Goal: Task Accomplishment & Management: Manage account settings

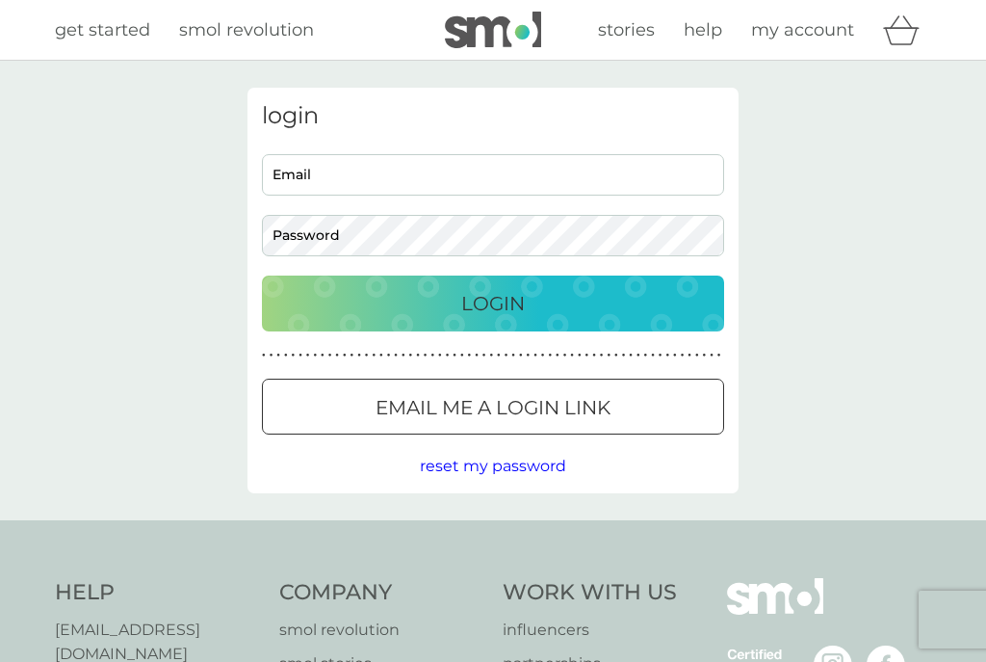
click at [516, 406] on div at bounding box center [516, 406] width 1 height 1
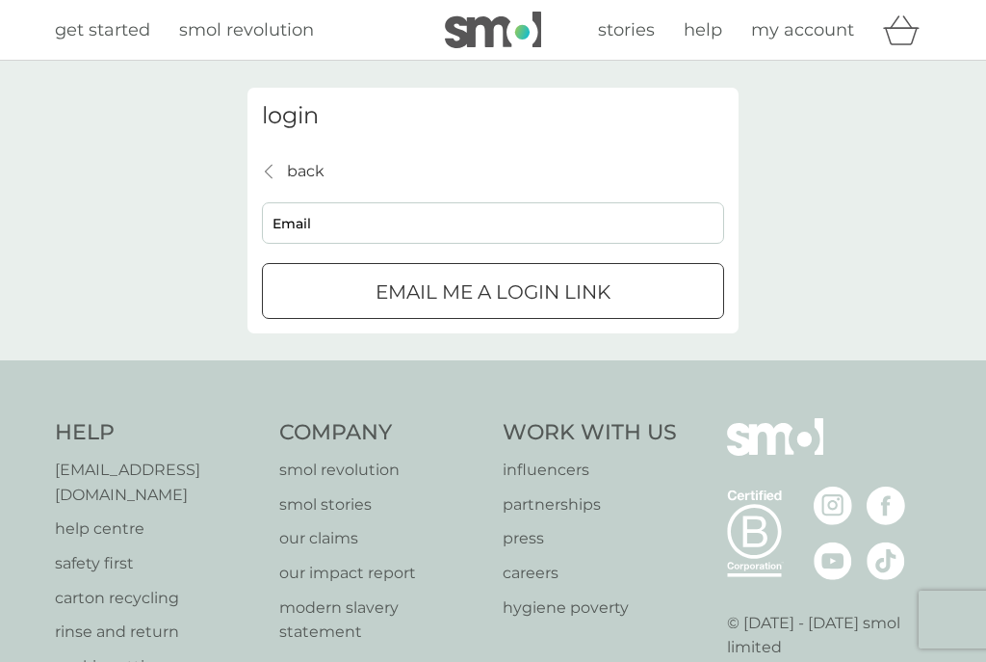
click at [351, 229] on input "Email" at bounding box center [493, 222] width 462 height 41
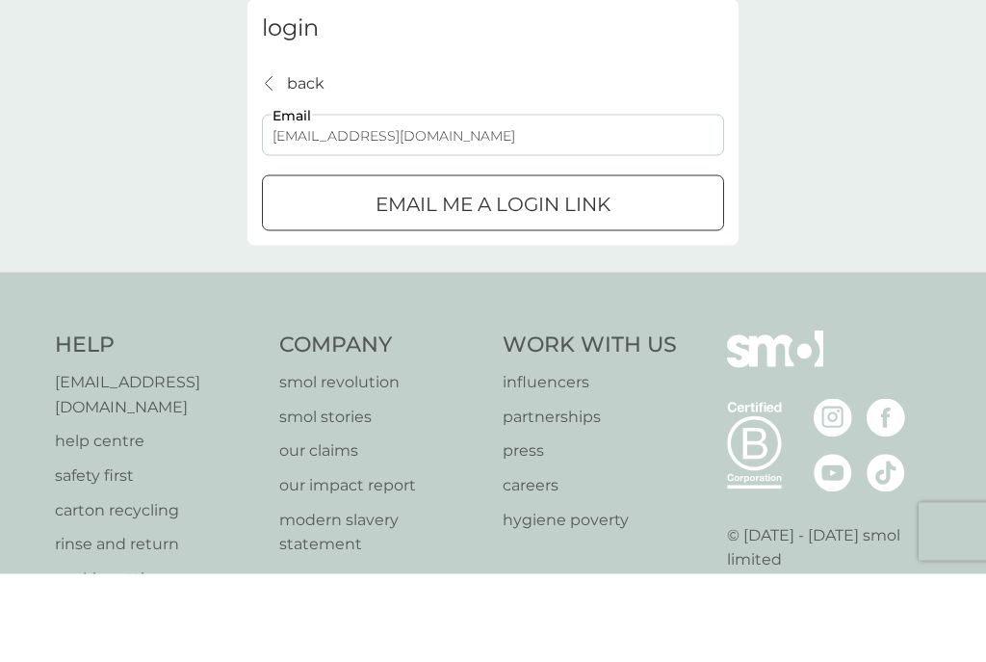
type input "[EMAIL_ADDRESS][DOMAIN_NAME]"
click at [516, 291] on div "submit" at bounding box center [516, 291] width 0 height 0
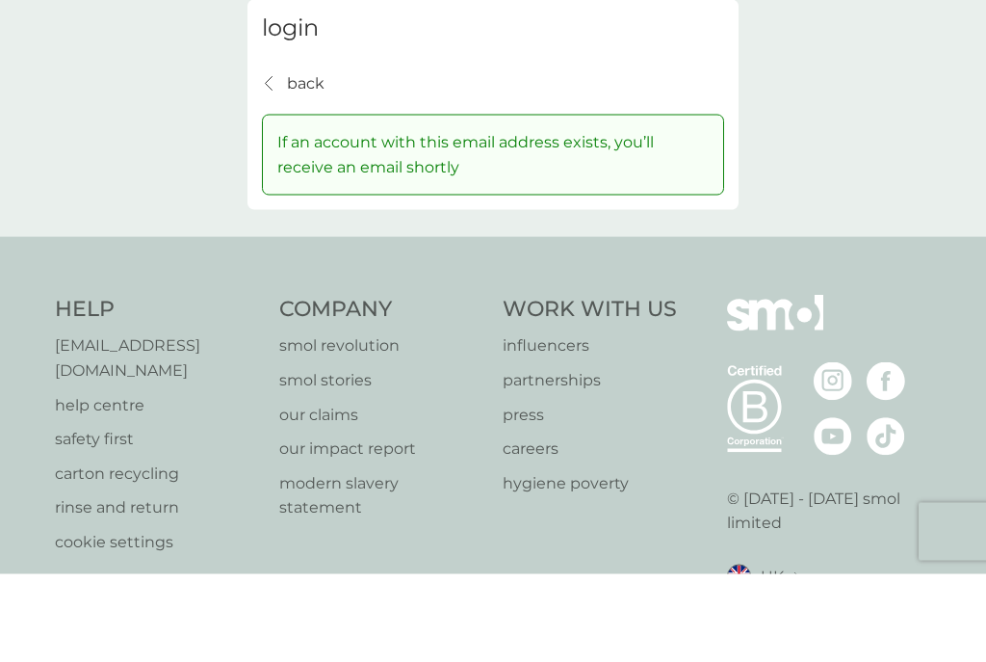
scroll to position [89, 0]
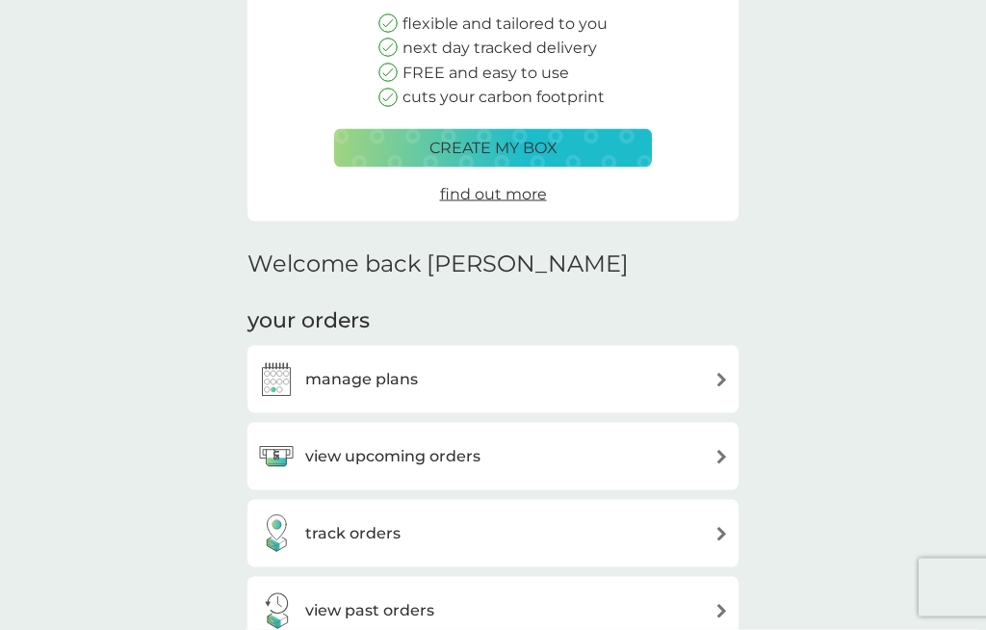
scroll to position [239, 0]
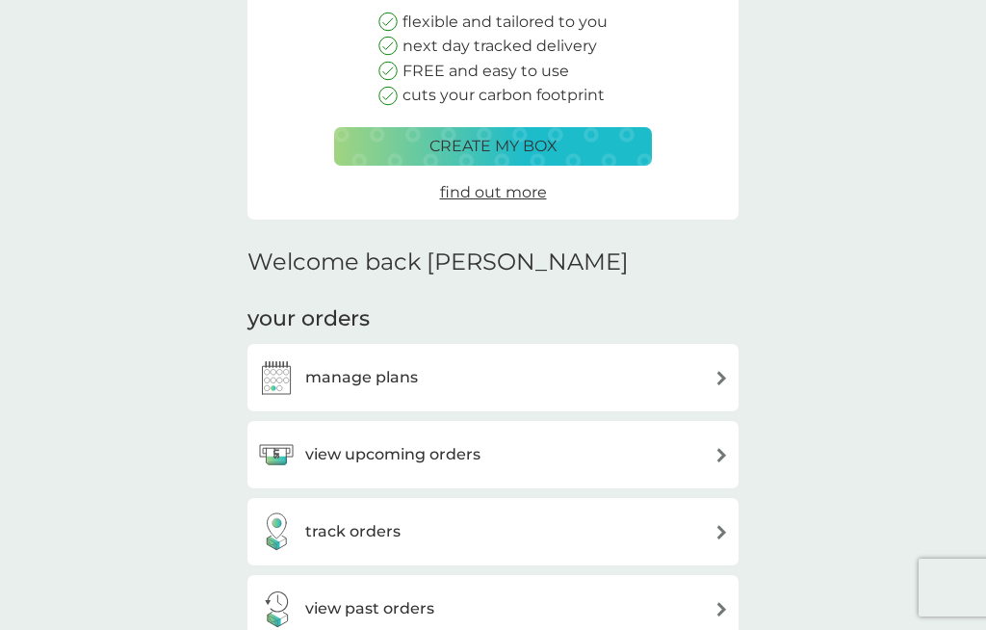
click at [428, 450] on h3 "view upcoming orders" at bounding box center [392, 454] width 175 height 25
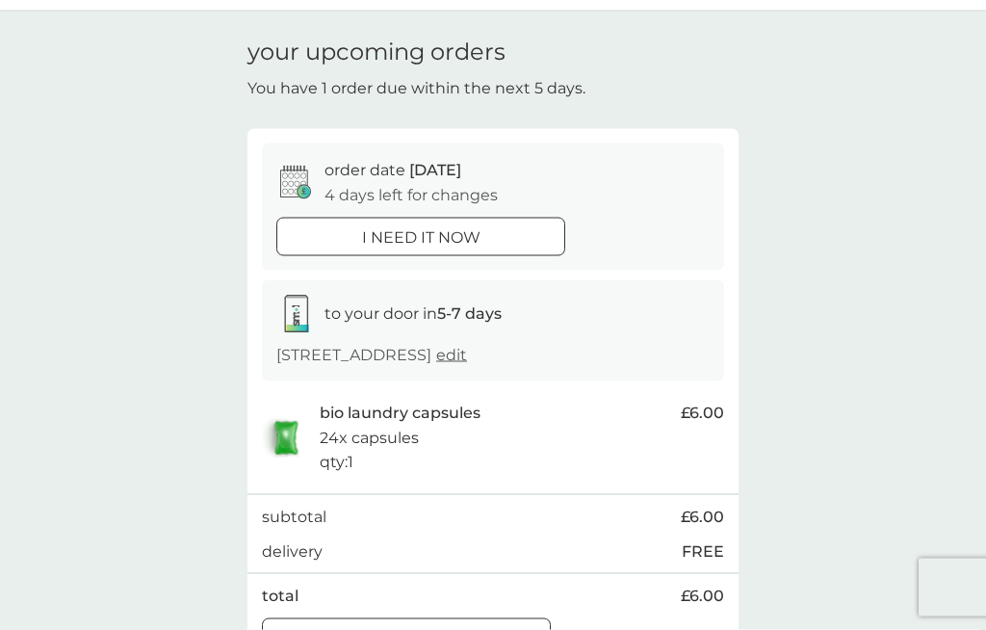
scroll to position [52, 0]
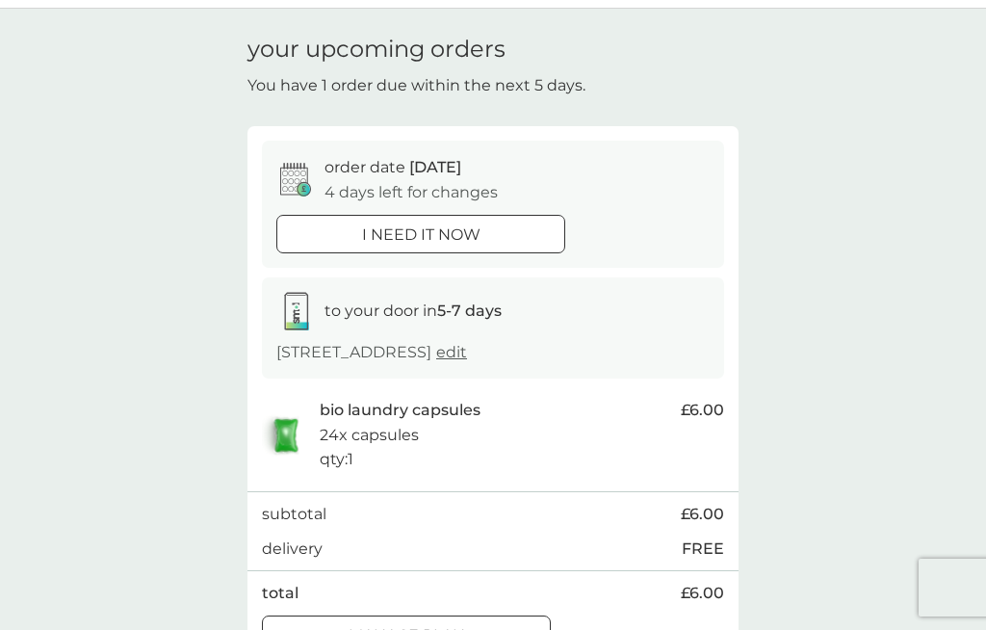
click at [448, 230] on div at bounding box center [420, 234] width 69 height 20
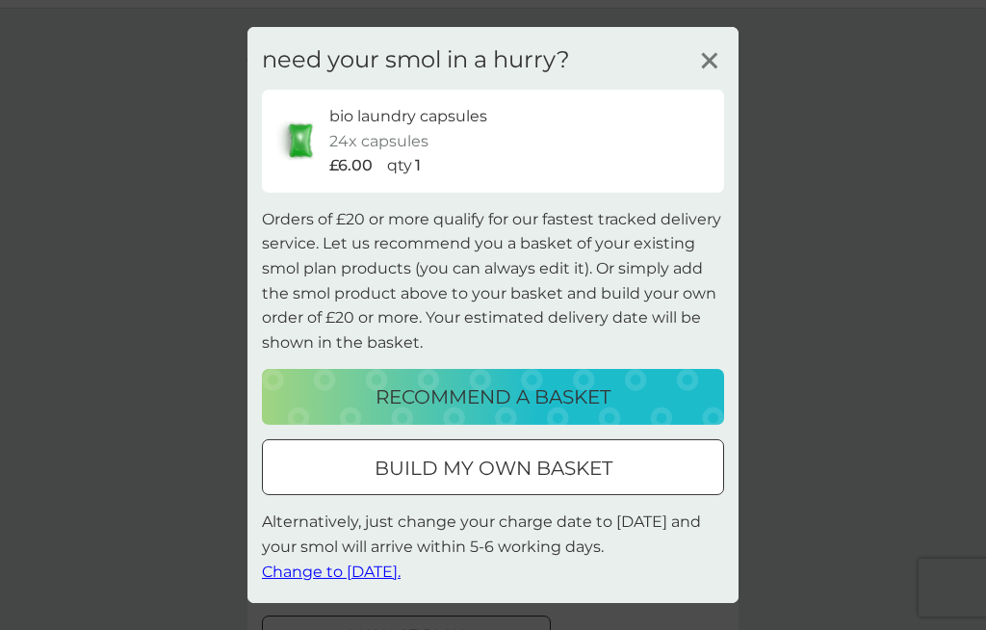
click at [704, 68] on line at bounding box center [709, 61] width 14 height 14
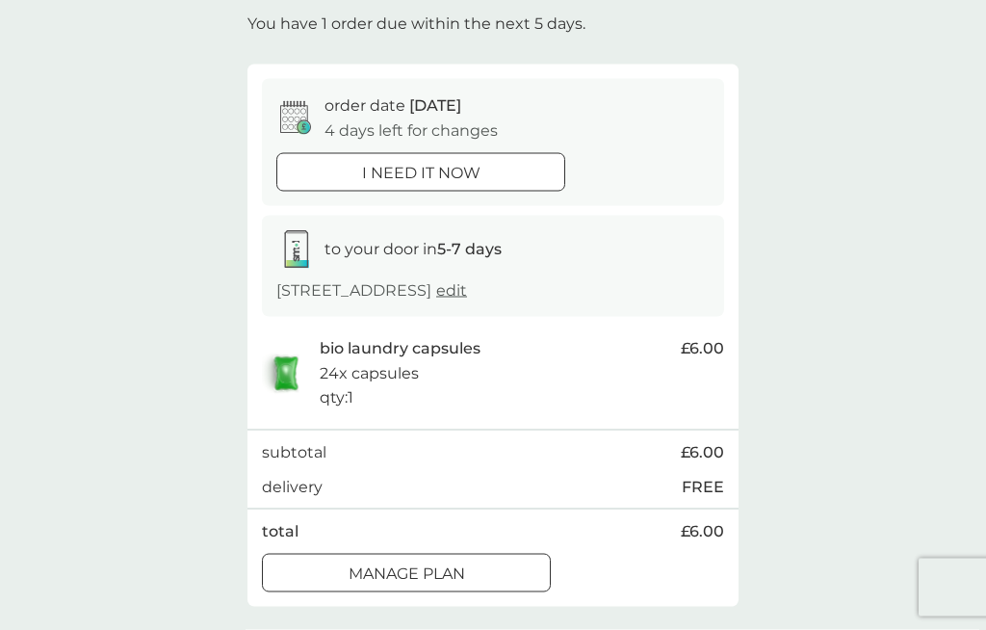
click at [467, 163] on p "i need it now" at bounding box center [421, 173] width 118 height 25
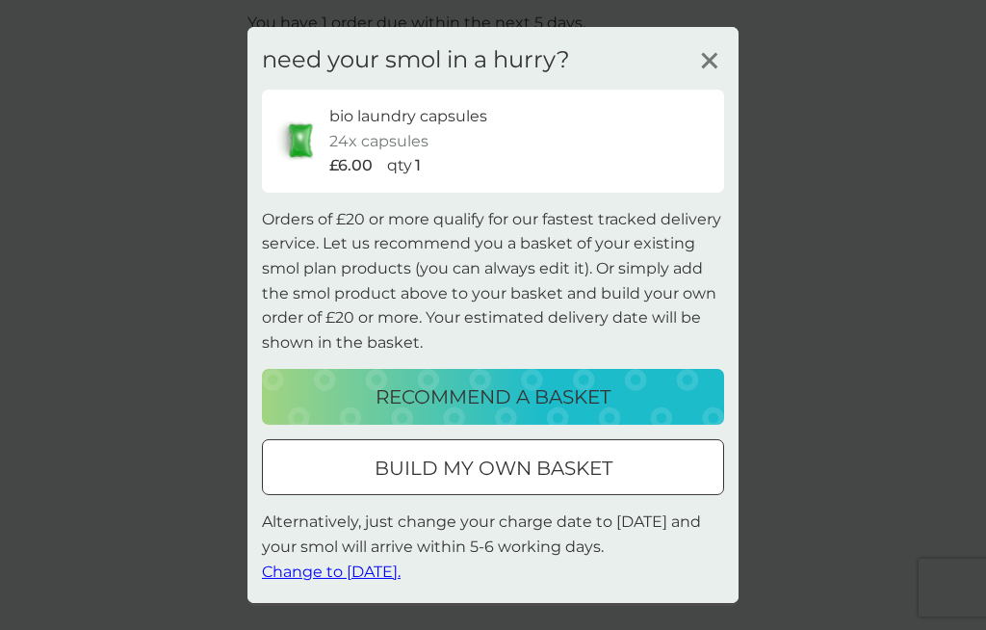
click at [545, 484] on p "build my own basket" at bounding box center [494, 468] width 238 height 31
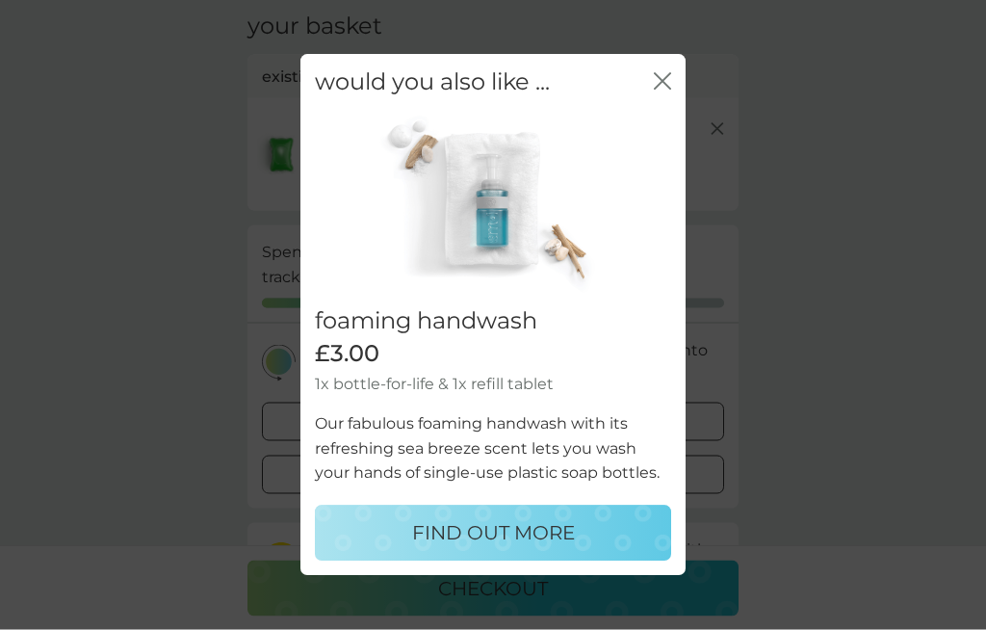
scroll to position [75, 0]
click at [663, 91] on icon "close" at bounding box center [662, 81] width 17 height 17
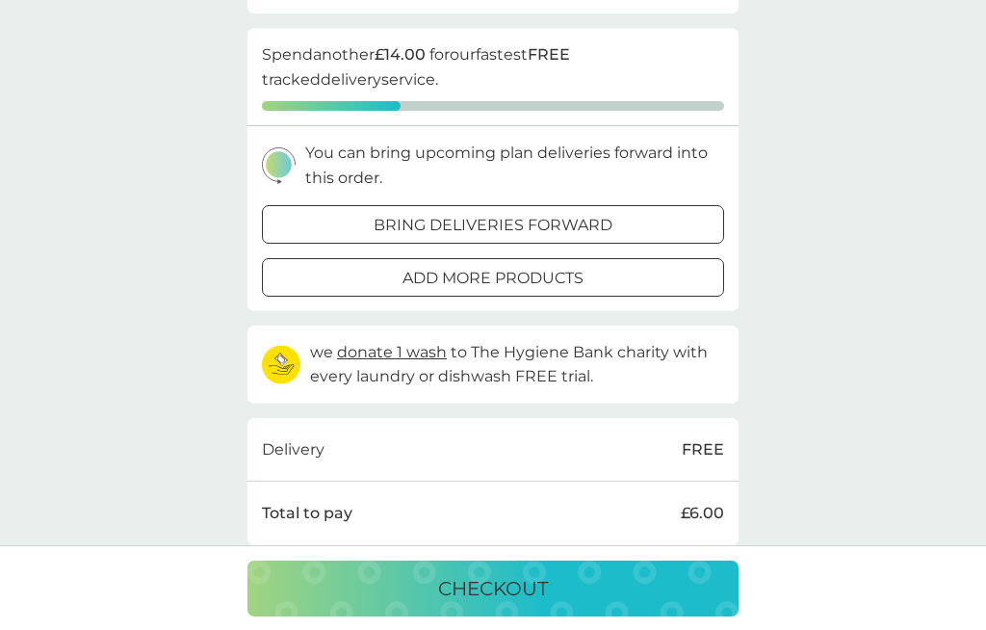
scroll to position [274, 0]
click at [520, 604] on p "checkout" at bounding box center [493, 588] width 110 height 31
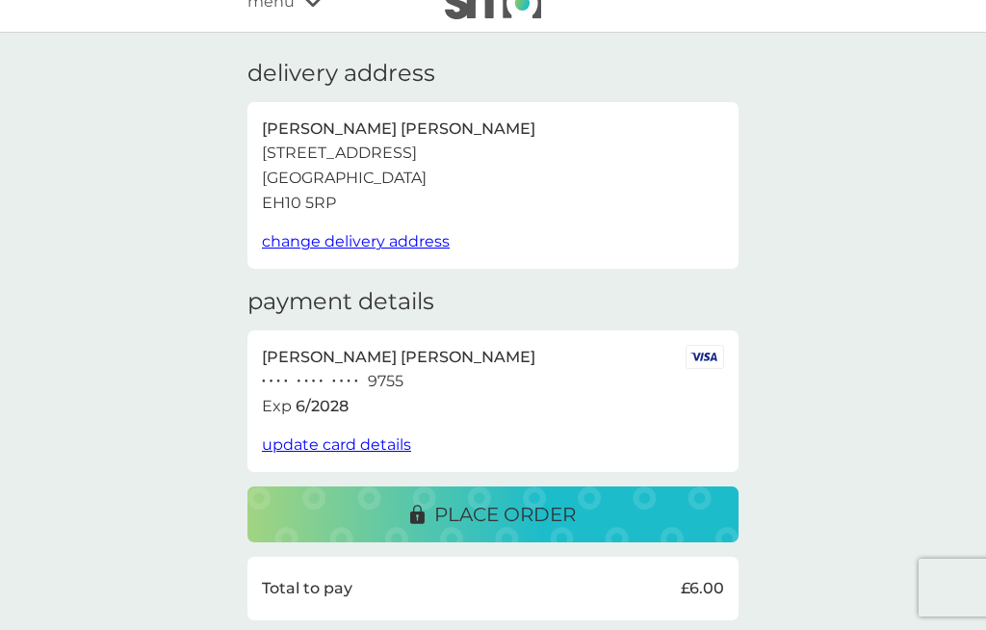
scroll to position [38, 0]
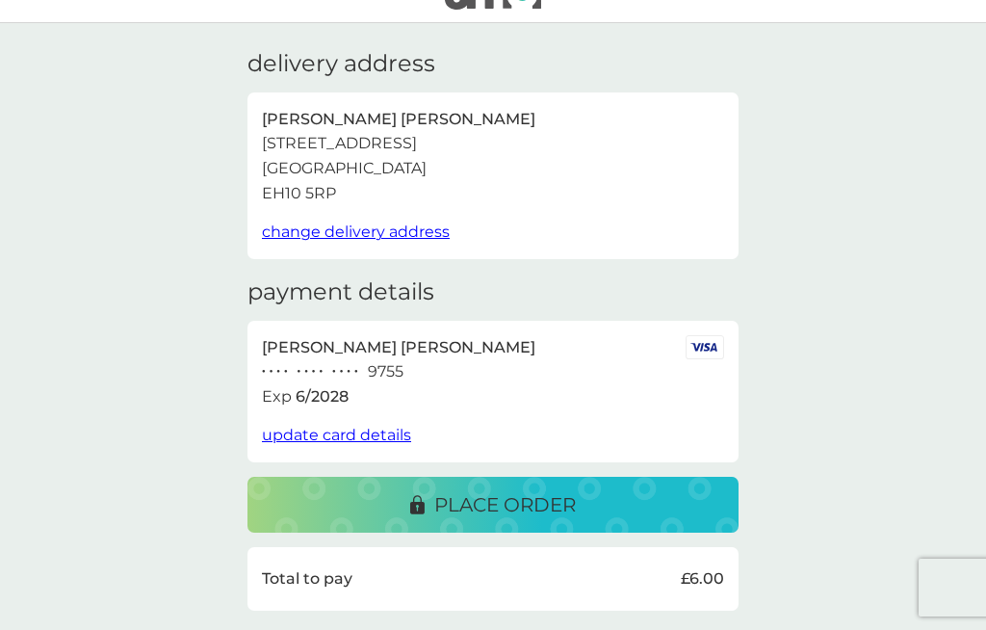
click at [553, 494] on p "place order" at bounding box center [505, 504] width 142 height 31
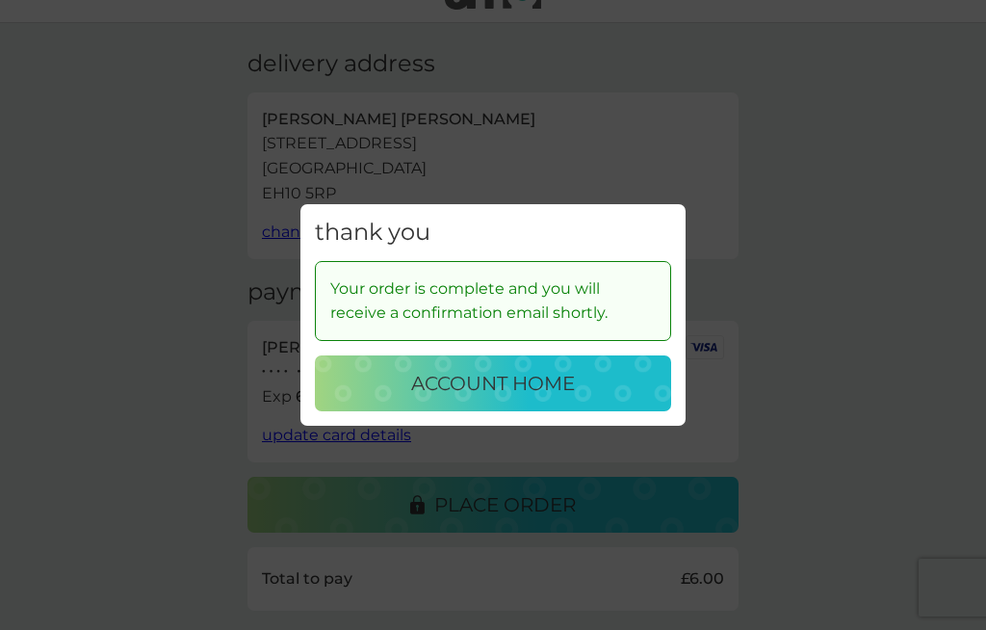
click at [517, 399] on p "account home" at bounding box center [493, 383] width 164 height 31
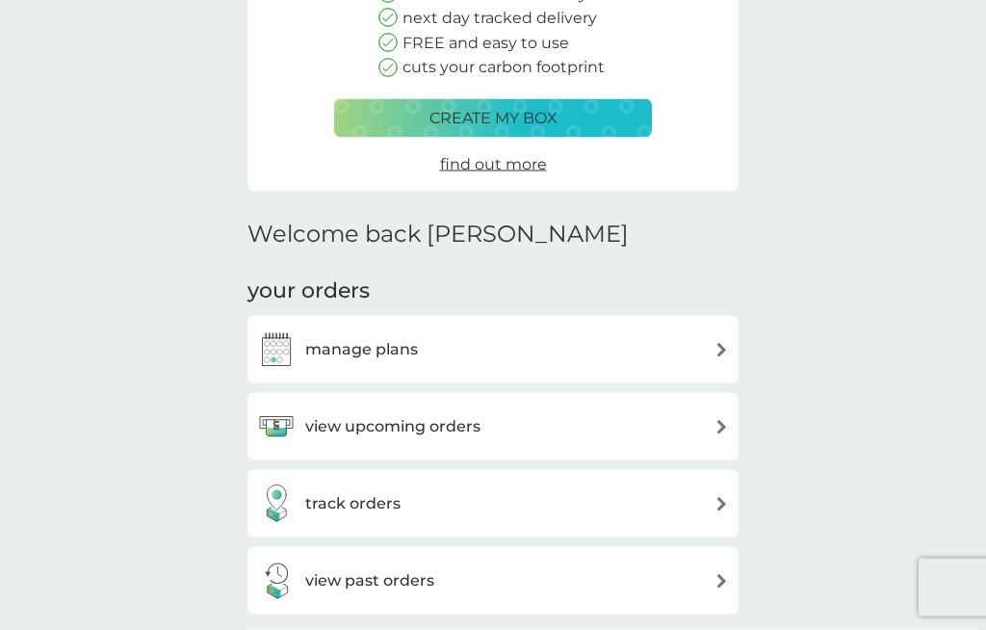
scroll to position [274, 0]
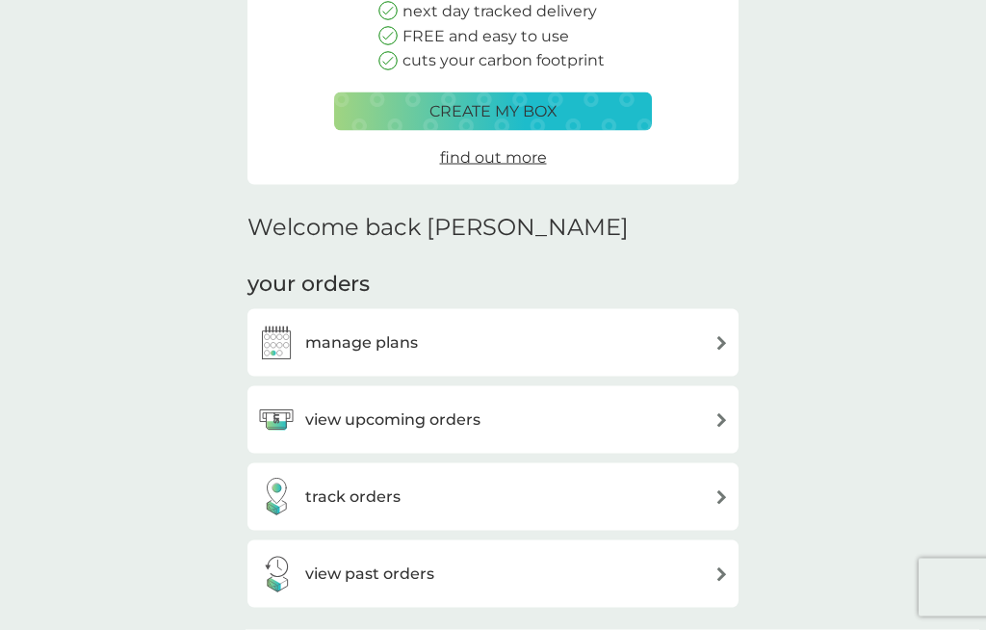
click at [654, 338] on div "manage plans" at bounding box center [493, 343] width 472 height 39
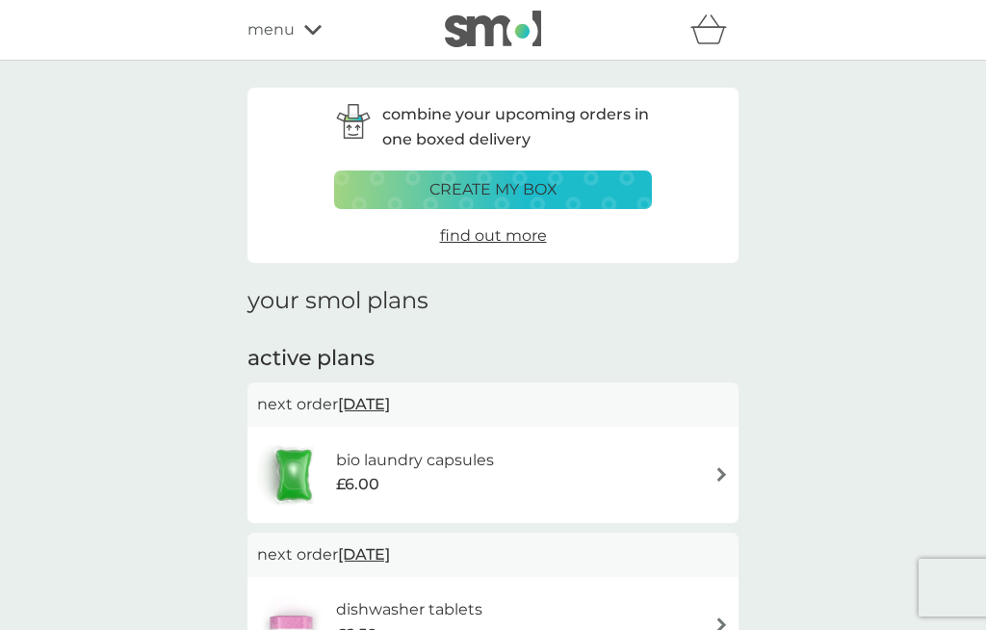
click at [708, 330] on div "combine your upcoming orders in one boxed delivery create my box find out more …" at bounding box center [493, 485] width 520 height 795
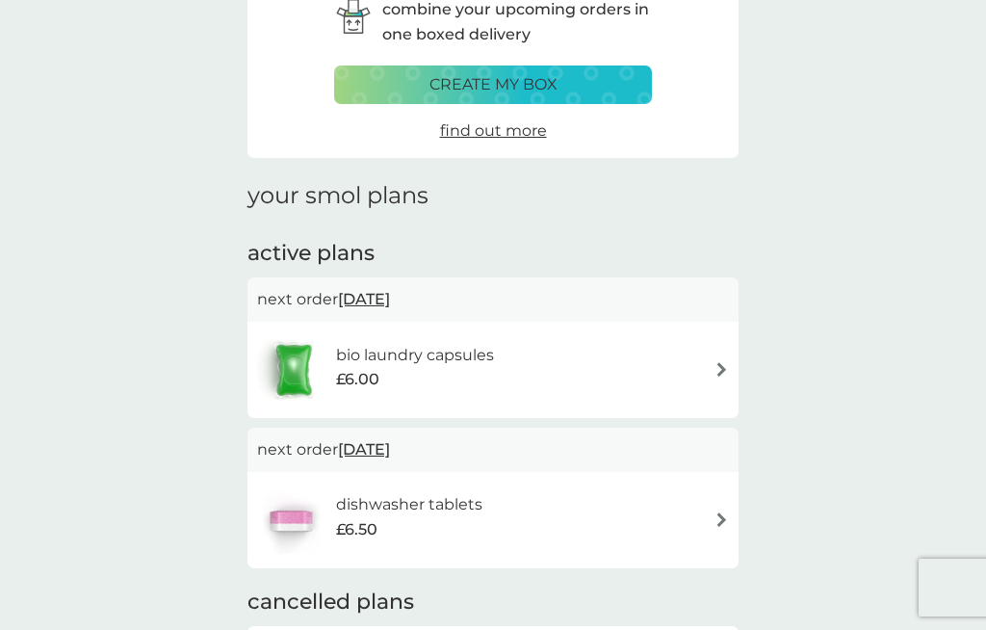
scroll to position [128, 0]
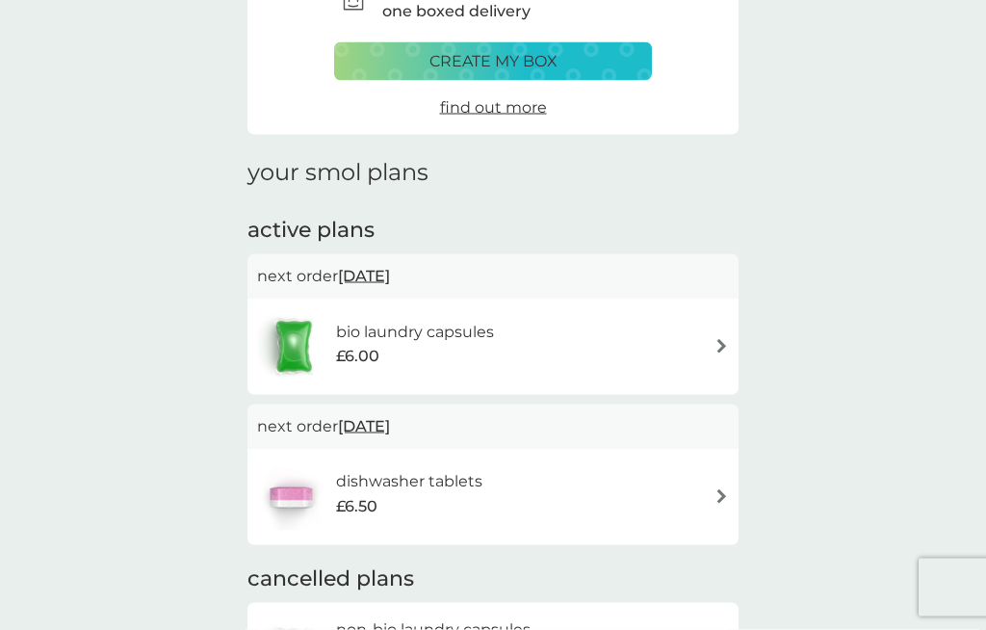
click at [410, 481] on h6 "dishwasher tablets" at bounding box center [409, 481] width 146 height 25
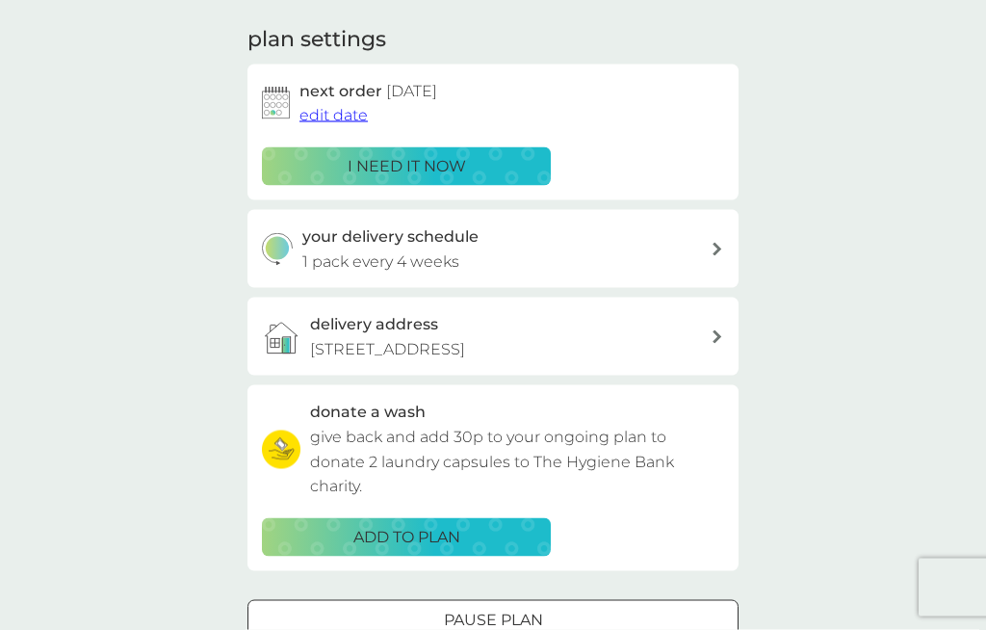
scroll to position [285, 0]
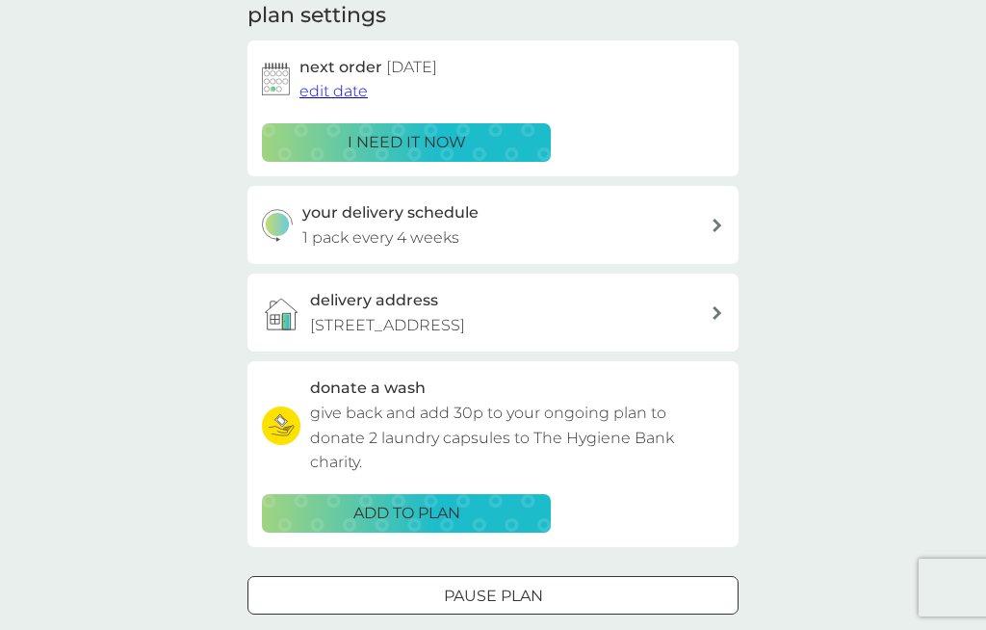
click at [507, 587] on div at bounding box center [493, 596] width 69 height 20
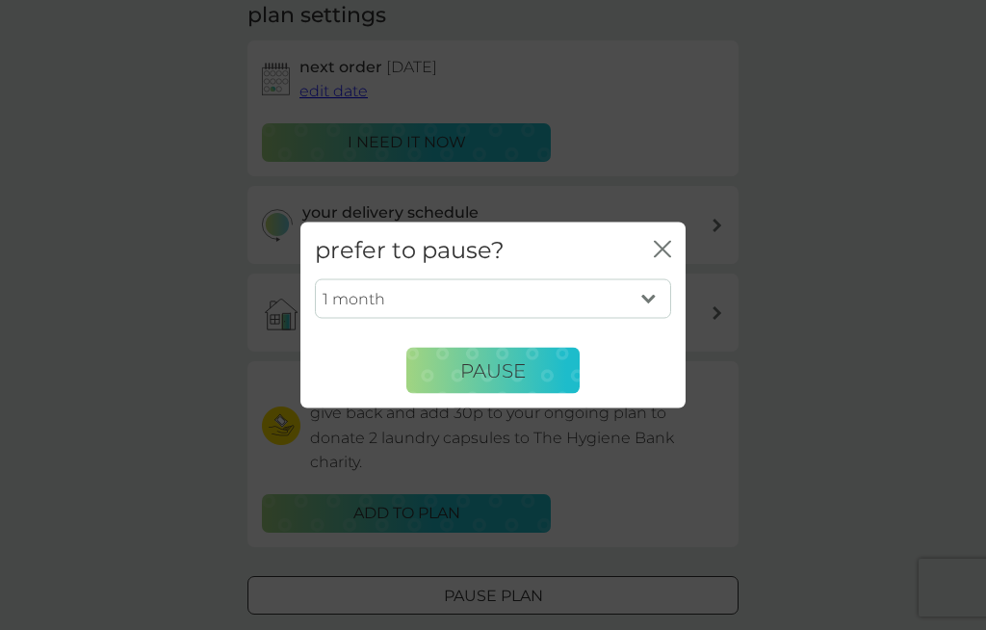
click at [646, 319] on select "1 month 2 months 3 months 4 months 5 months 6 months" at bounding box center [493, 298] width 356 height 40
select select "3"
click at [503, 381] on span "Pause" at bounding box center [493, 369] width 66 height 23
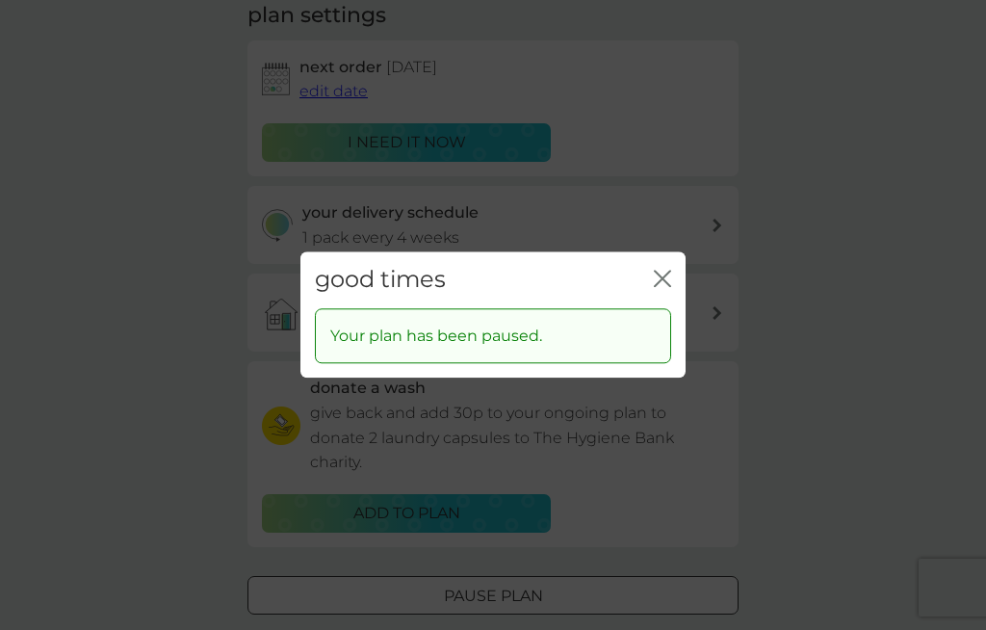
click at [657, 287] on icon "close" at bounding box center [662, 278] width 17 height 17
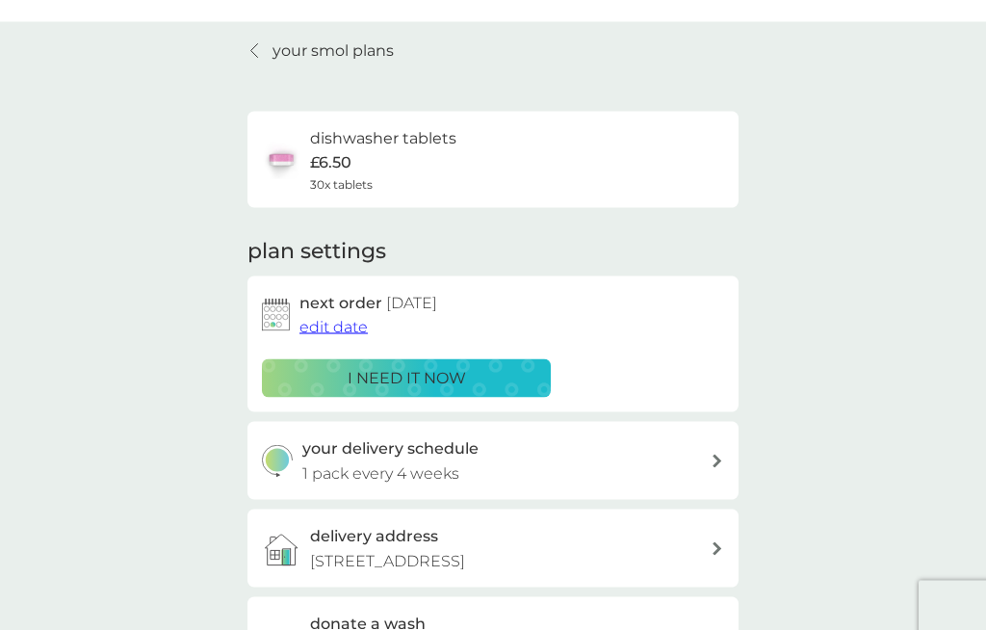
scroll to position [0, 0]
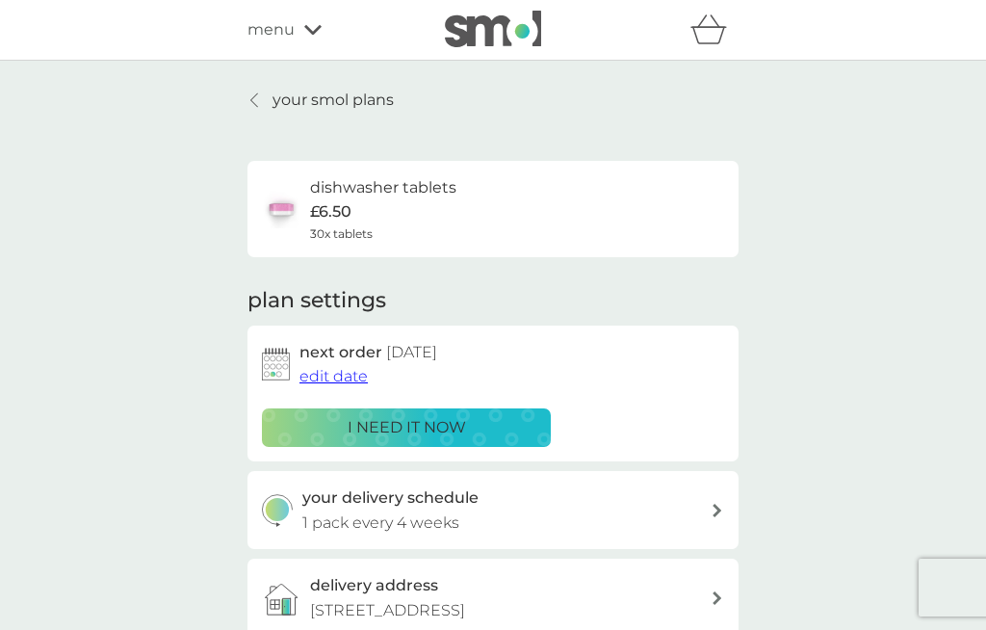
click at [311, 98] on p "your smol plans" at bounding box center [333, 100] width 121 height 25
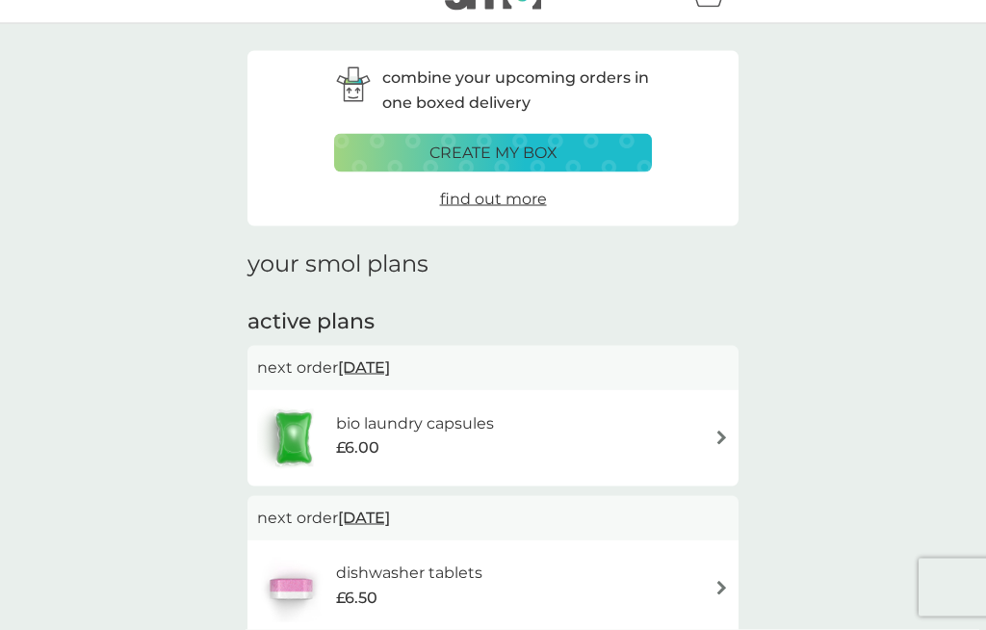
scroll to position [92, 0]
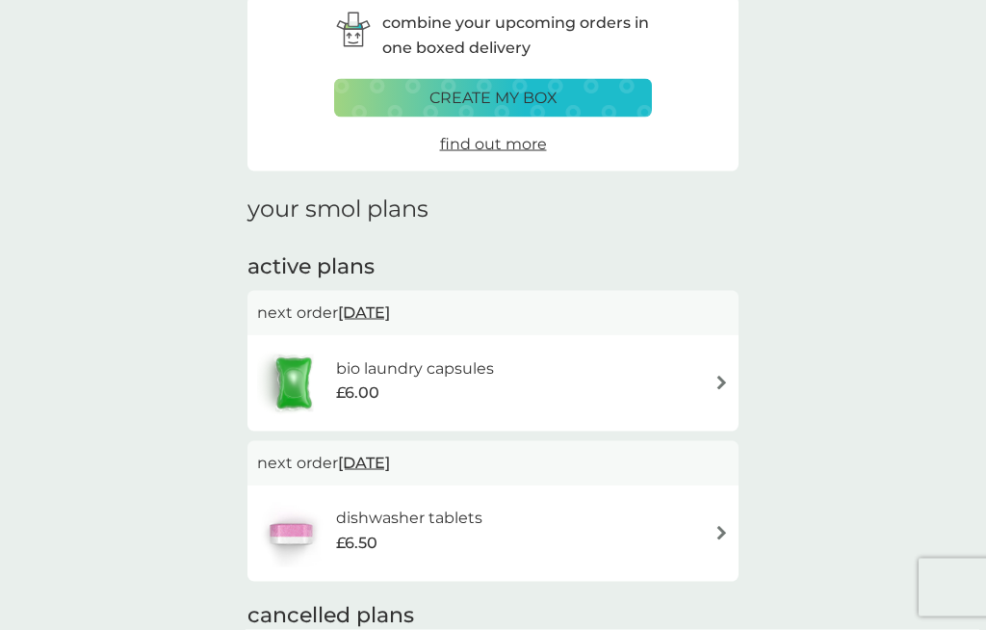
click at [390, 307] on span "[DATE]" at bounding box center [364, 313] width 52 height 38
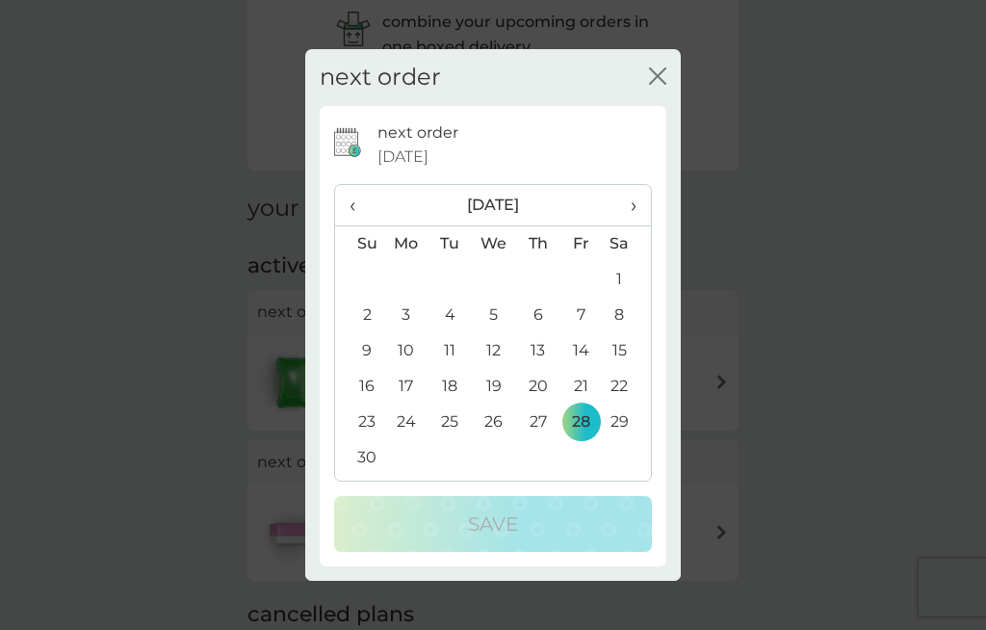
click at [363, 225] on span "‹" at bounding box center [360, 205] width 20 height 40
click at [653, 85] on icon "close" at bounding box center [657, 75] width 17 height 17
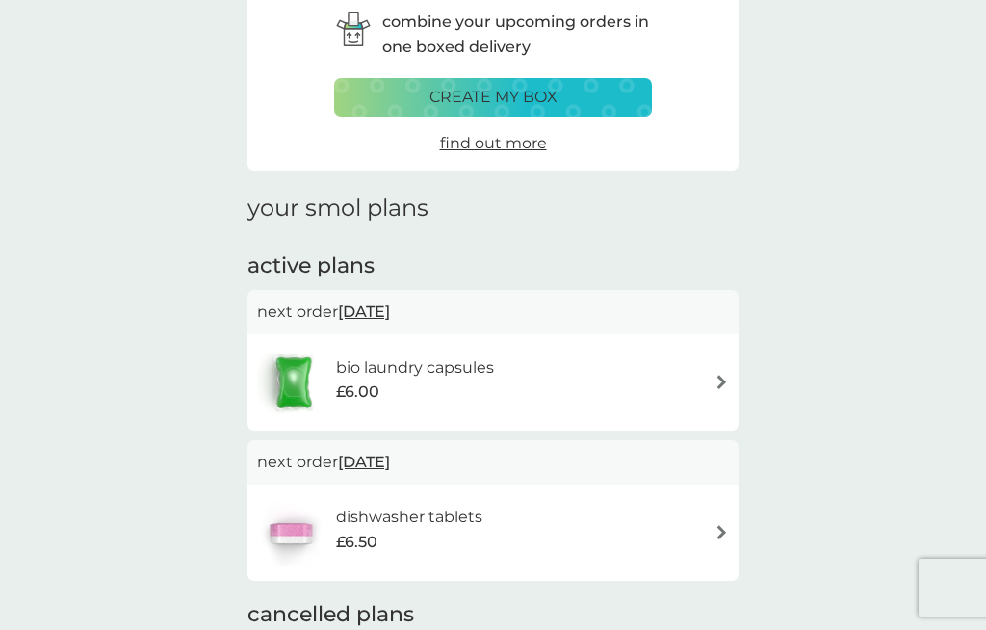
click at [412, 373] on h6 "bio laundry capsules" at bounding box center [415, 367] width 158 height 25
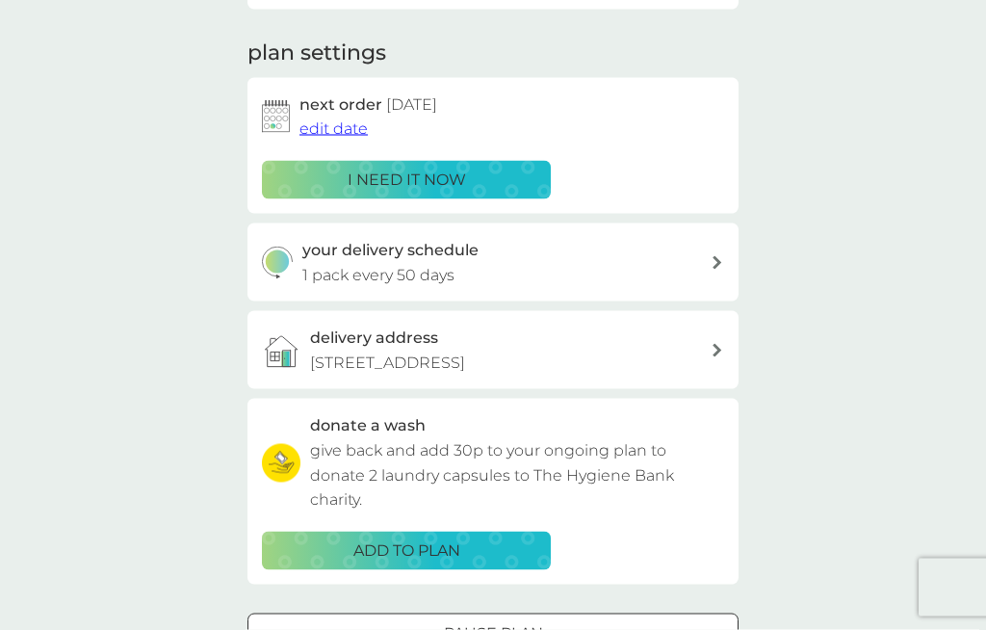
scroll to position [250, 0]
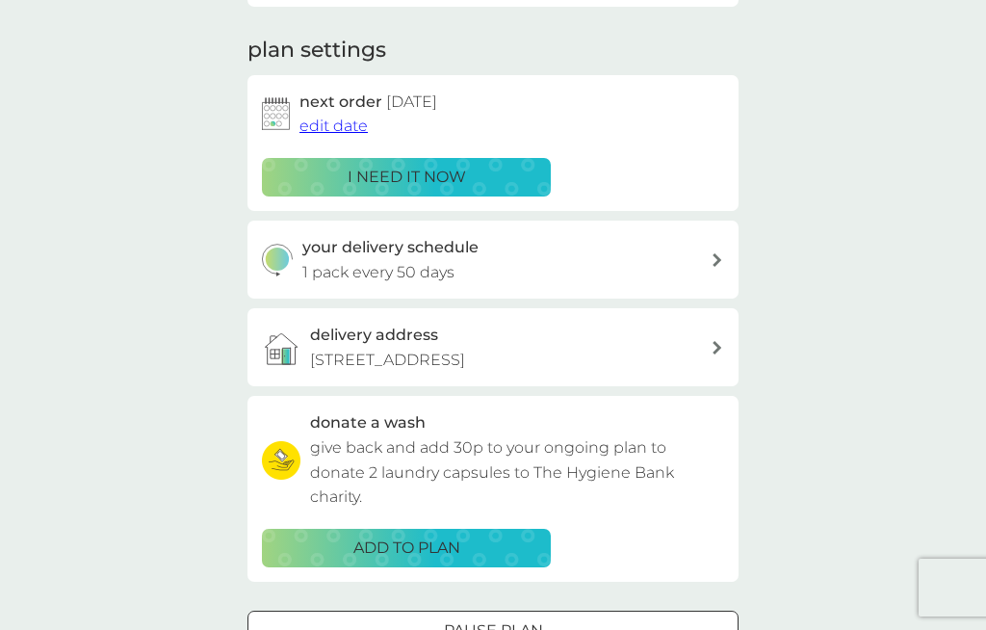
click at [431, 252] on h3 "your delivery schedule" at bounding box center [390, 247] width 176 height 25
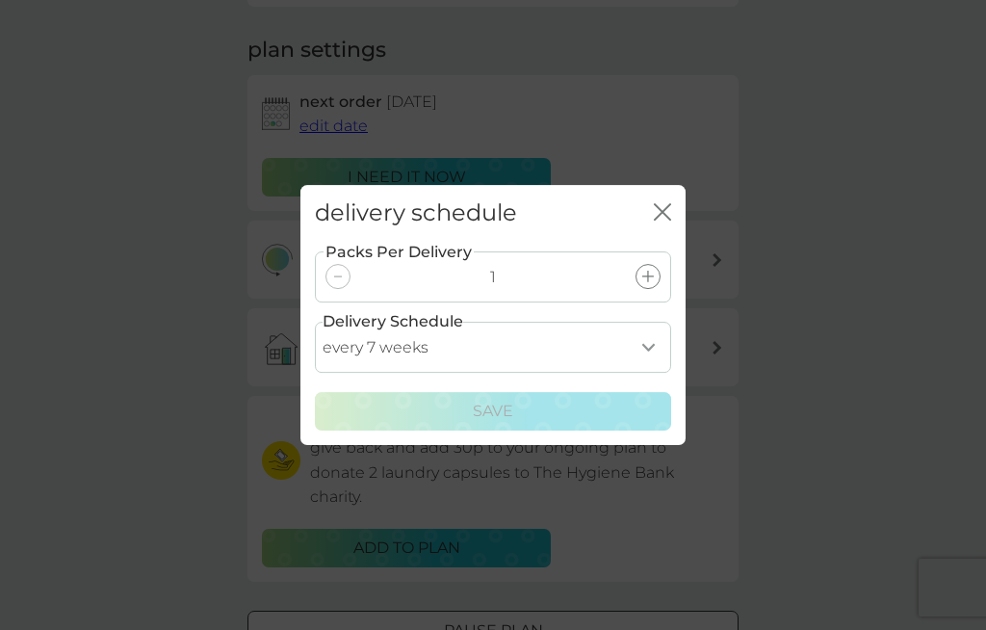
click at [651, 367] on select "every 1 week every 2 weeks every 3 weeks every 4 weeks every 5 weeks every 6 we…" at bounding box center [493, 347] width 356 height 51
select select "35"
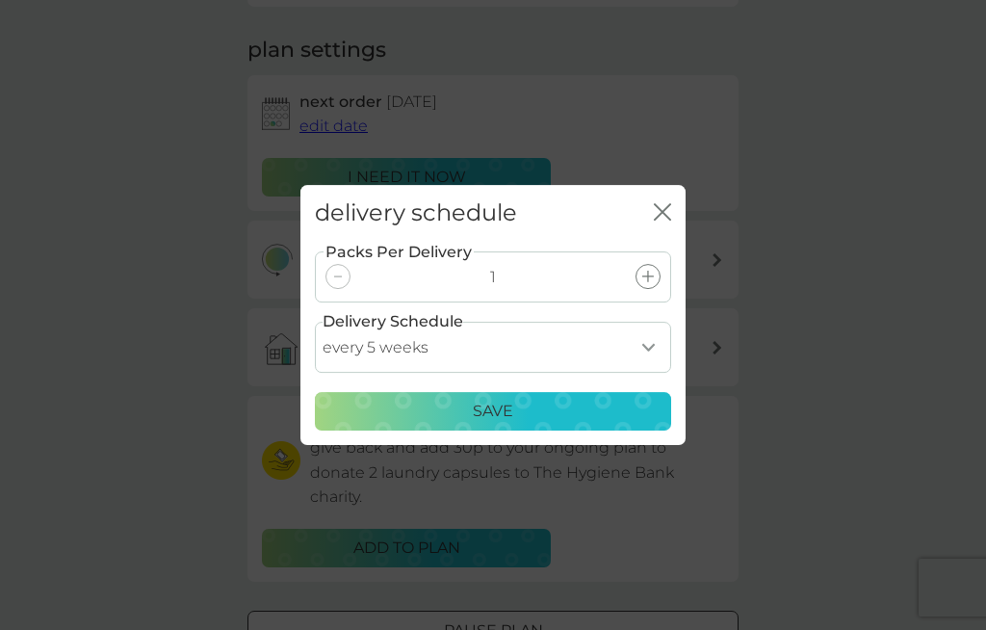
click at [525, 424] on div "Save" at bounding box center [493, 411] width 331 height 25
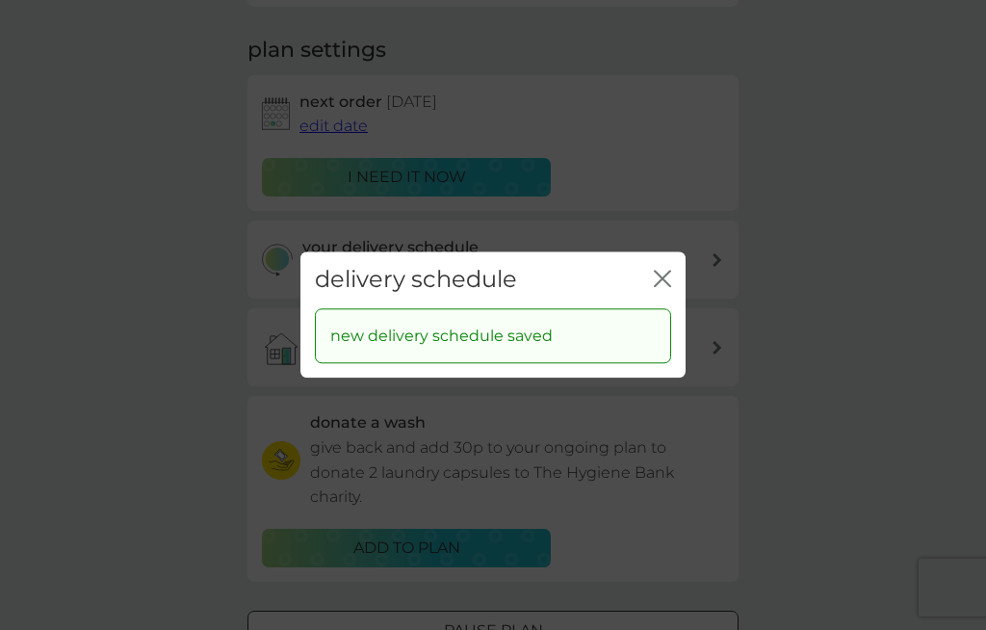
click at [662, 286] on icon "close" at bounding box center [659, 278] width 8 height 15
